Goal: Transaction & Acquisition: Purchase product/service

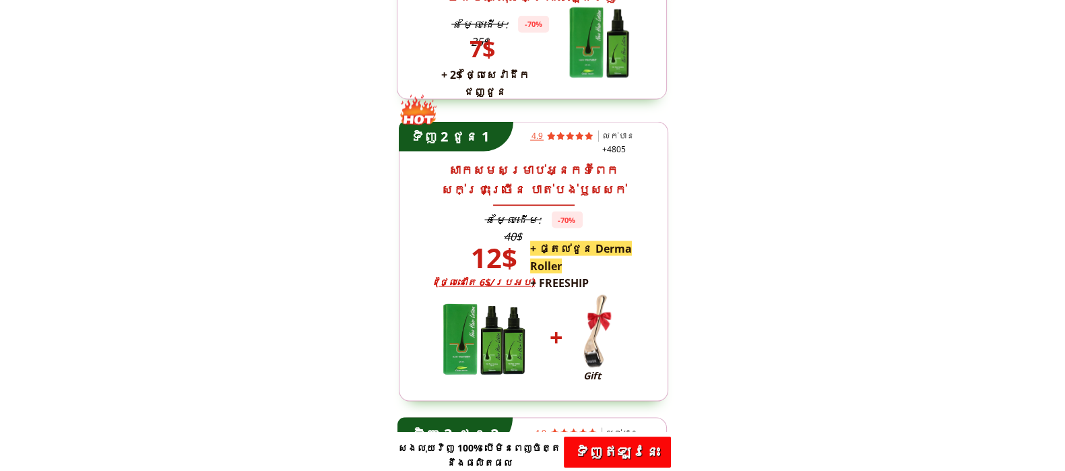
scroll to position [3369, 0]
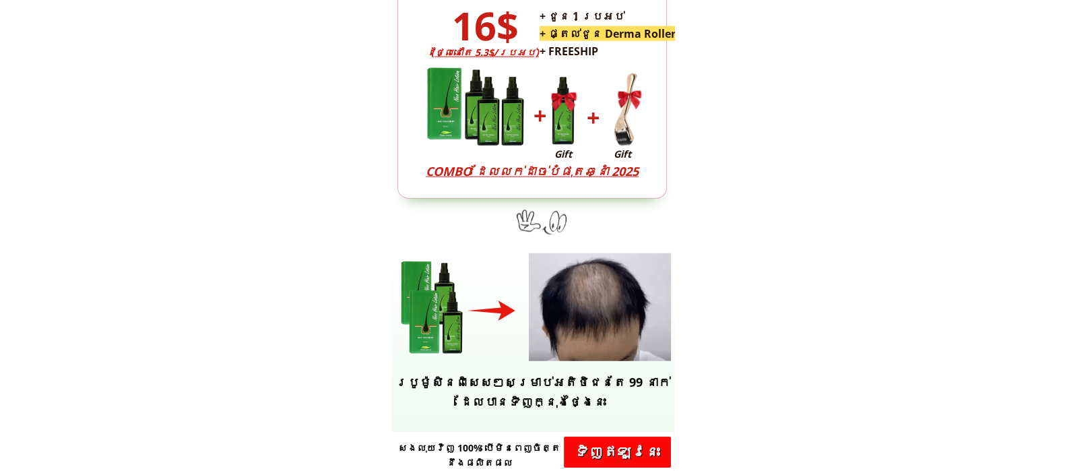
scroll to position [3821, 0]
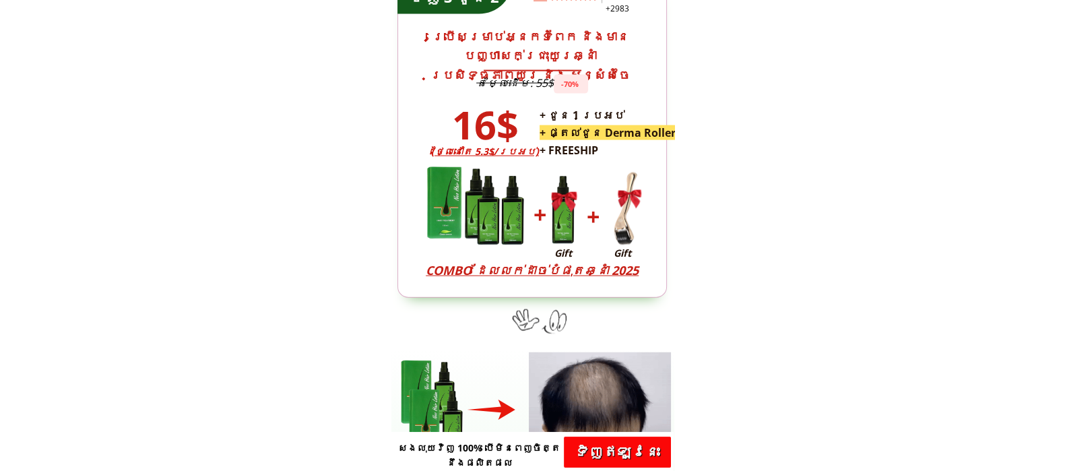
click at [606, 160] on div at bounding box center [533, 138] width 270 height 317
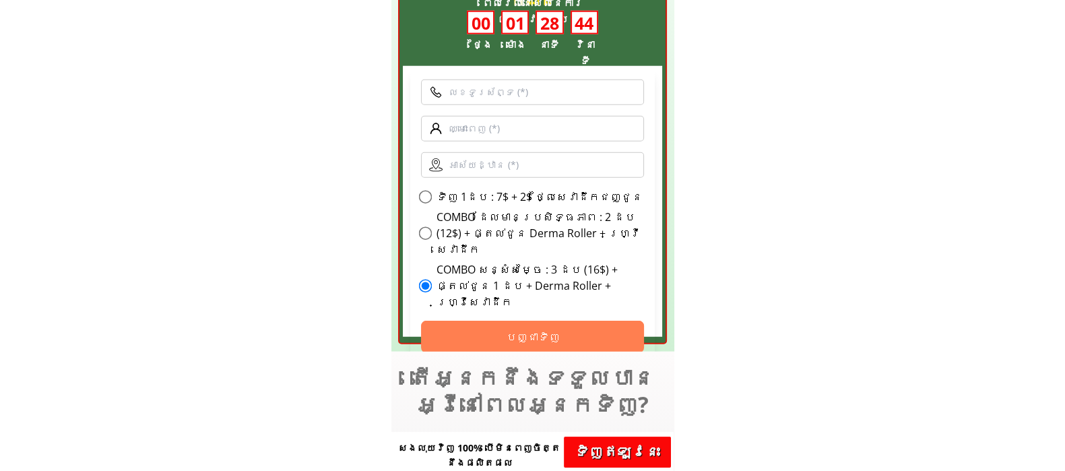
scroll to position [4409, 0]
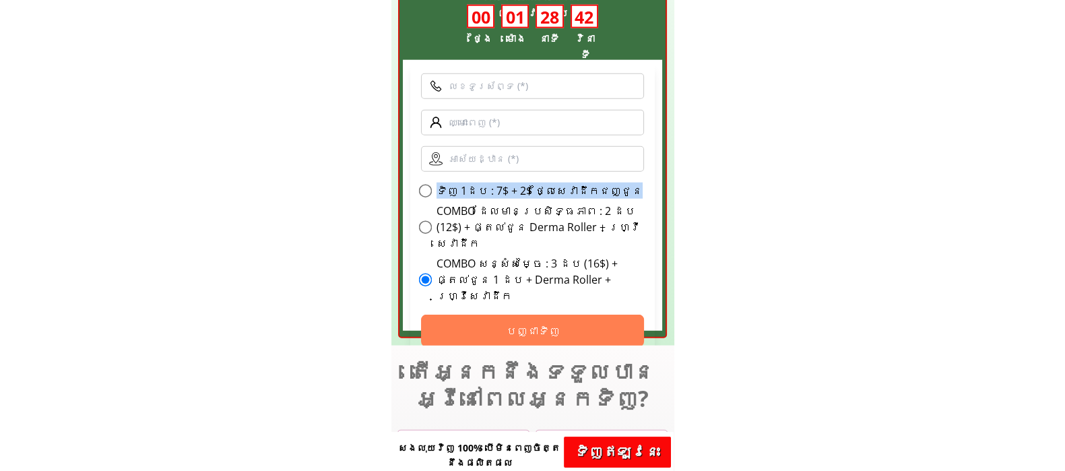
drag, startPoint x: 604, startPoint y: 187, endPoint x: 416, endPoint y: 187, distance: 187.3
click at [416, 187] on form "ទិញ 3 ថែម 1 : 39$ + ហ្វ្រីសេវាដឹក ទិញ 1ដប : 7$ + 2$ ថ្លៃ​សេវា​ដឹកជញ្ជូន COMBO ដ…" at bounding box center [532, 210] width 245 height 295
copy div "ទិញ 1ដប : 7$ + 2$ ថ្លៃ​សេវា​ដឹកជញ្ជូន"
drag, startPoint x: 116, startPoint y: 168, endPoint x: 571, endPoint y: 18, distance: 479.7
